Goal: Find specific fact: Find contact information

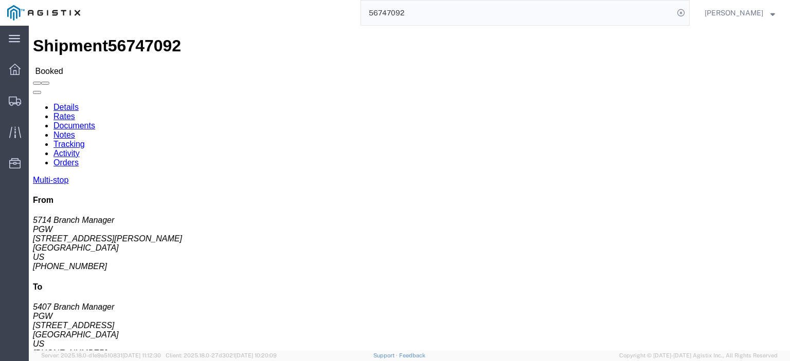
scroll to position [103, 0]
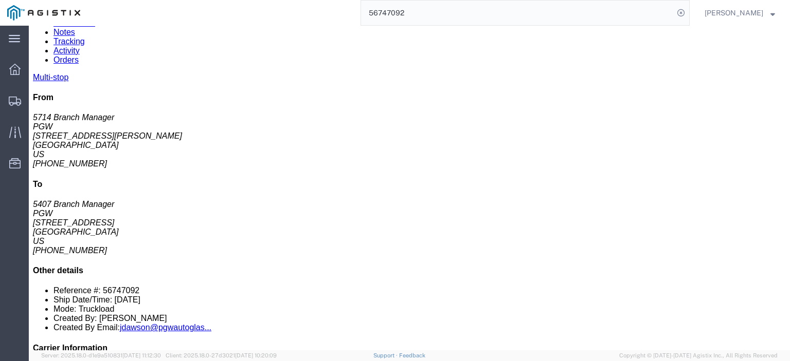
drag, startPoint x: 449, startPoint y: 12, endPoint x: 290, endPoint y: 2, distance: 159.7
click at [297, 6] on div "56747092" at bounding box center [388, 13] width 602 height 26
paste input "65366"
type input "56765366"
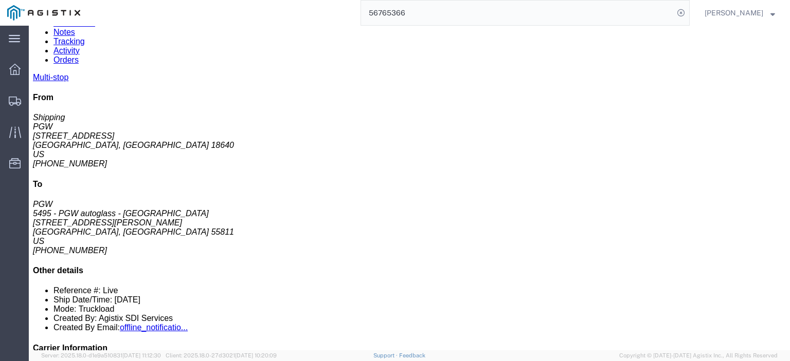
drag, startPoint x: 438, startPoint y: 201, endPoint x: 337, endPoint y: 200, distance: 100.8
click div "Email: [EMAIL_ADDRESS][DOMAIN_NAME]"
copy div ": [EMAIL_ADDRESS][DOMAIN_NAME]"
drag, startPoint x: 437, startPoint y: 223, endPoint x: 339, endPoint y: 222, distance: 97.7
click div "Email: [EMAIL_ADDRESS][DOMAIN_NAME]"
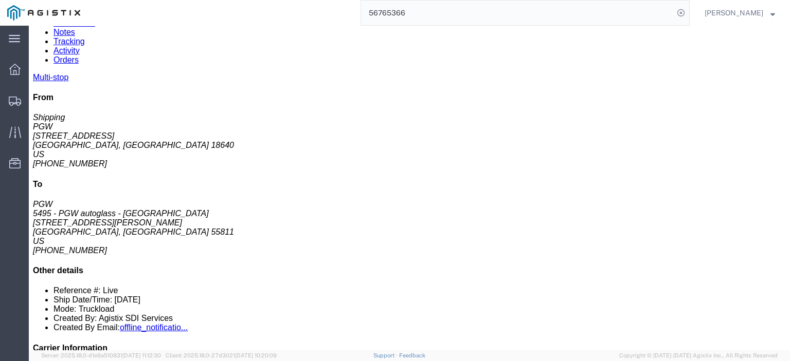
copy div "[EMAIL_ADDRESS][DOMAIN_NAME]"
